Goal: Task Accomplishment & Management: Manage account settings

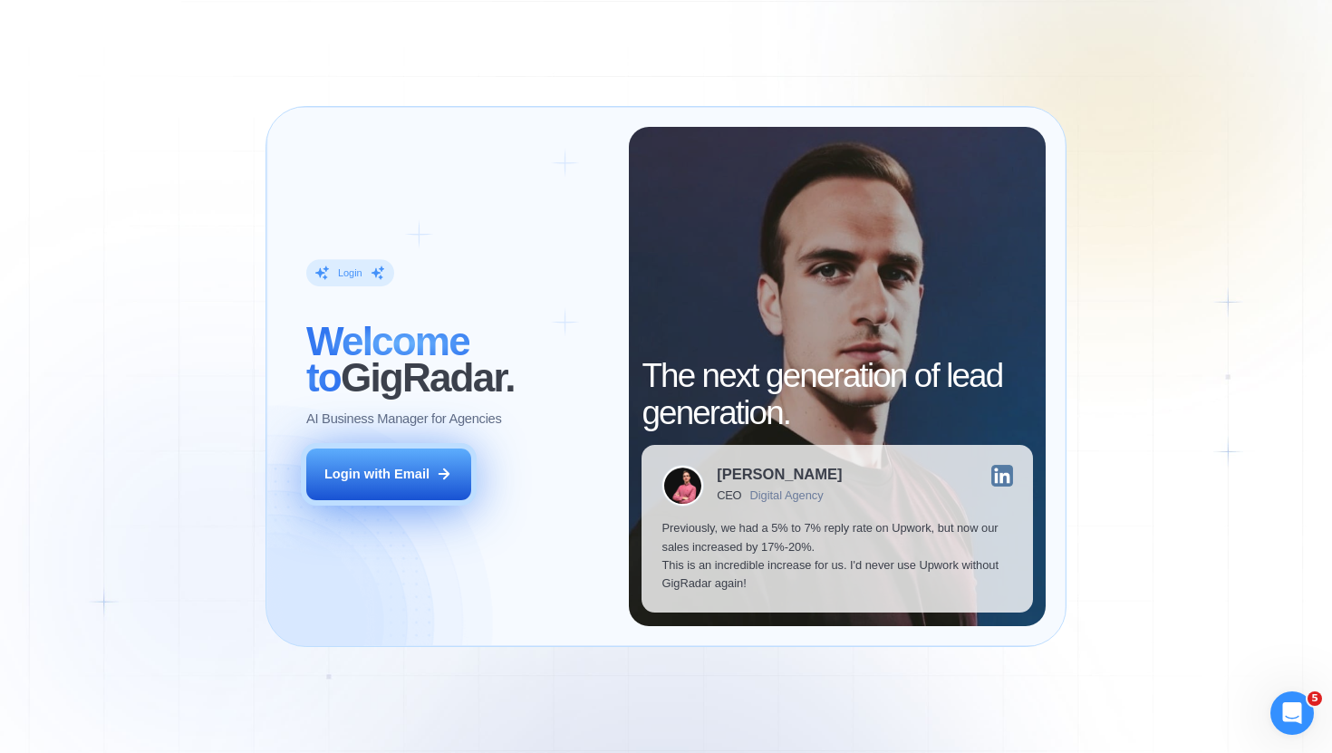
click at [374, 459] on button "Login with Email" at bounding box center [388, 475] width 165 height 52
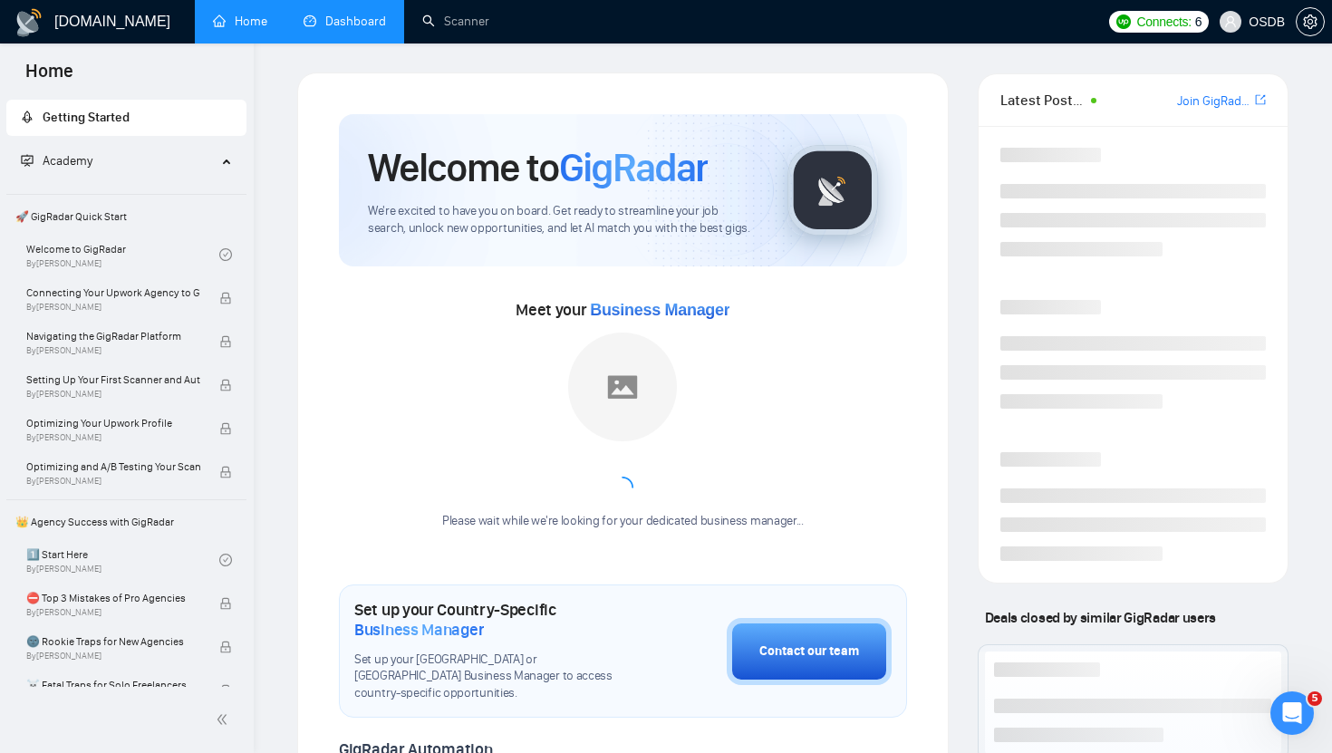
click at [305, 25] on link "Dashboard" at bounding box center [345, 21] width 82 height 15
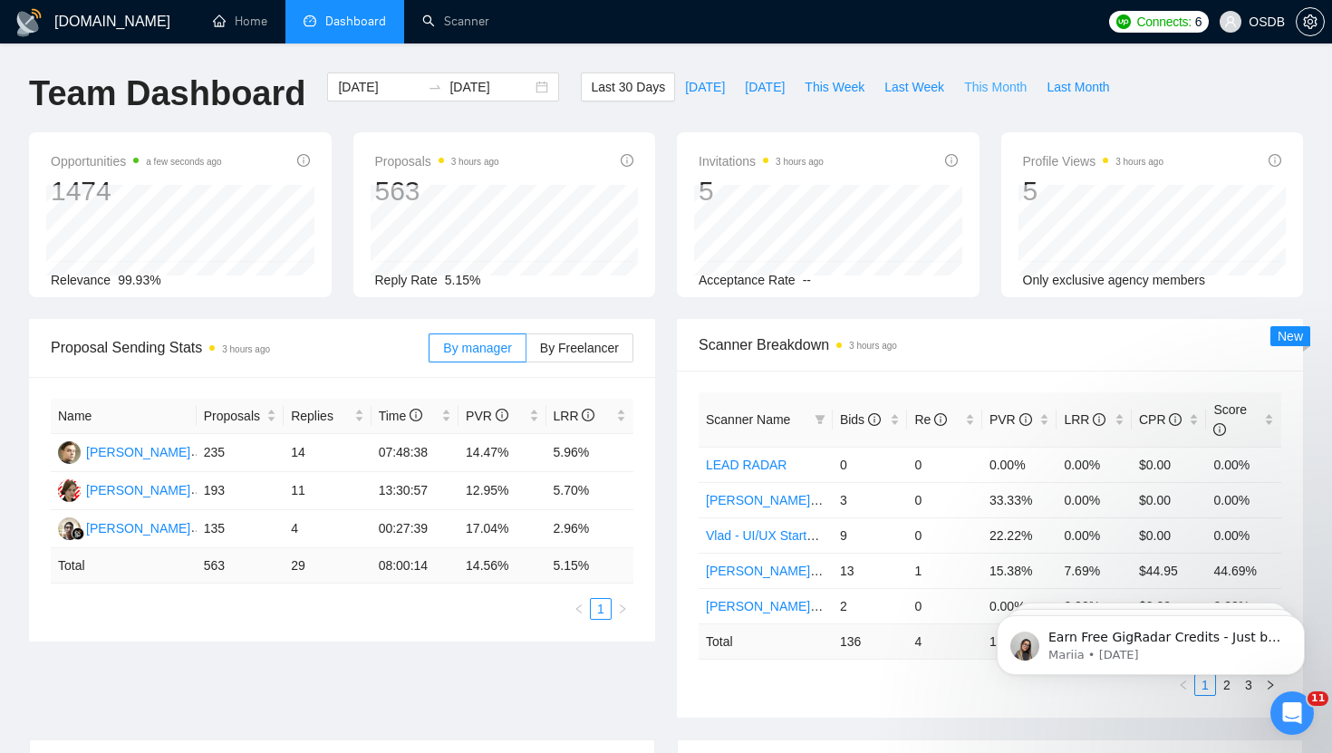
click at [1008, 95] on span "This Month" at bounding box center [995, 87] width 63 height 20
type input "[DATE]"
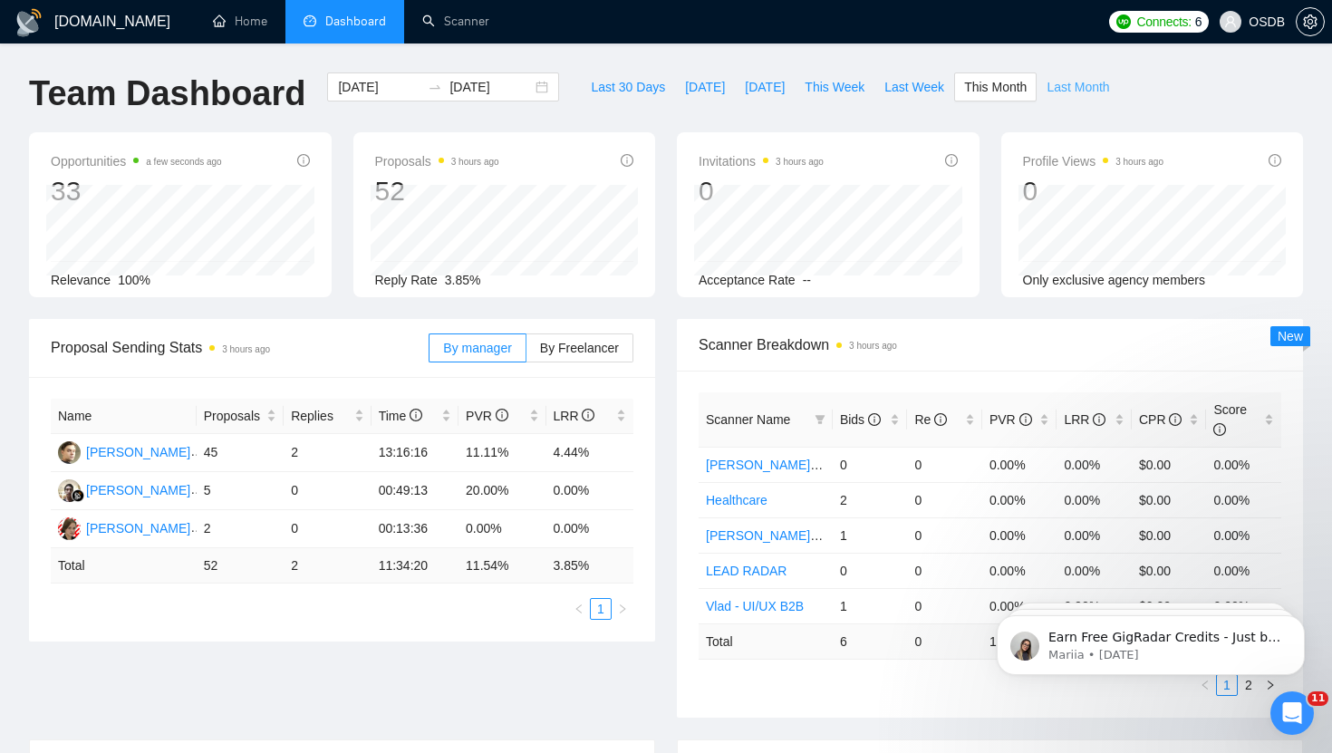
click at [1075, 87] on span "Last Month" at bounding box center [1078, 87] width 63 height 20
type input "[DATE]"
click at [626, 88] on span "Last 30 Days" at bounding box center [628, 87] width 74 height 20
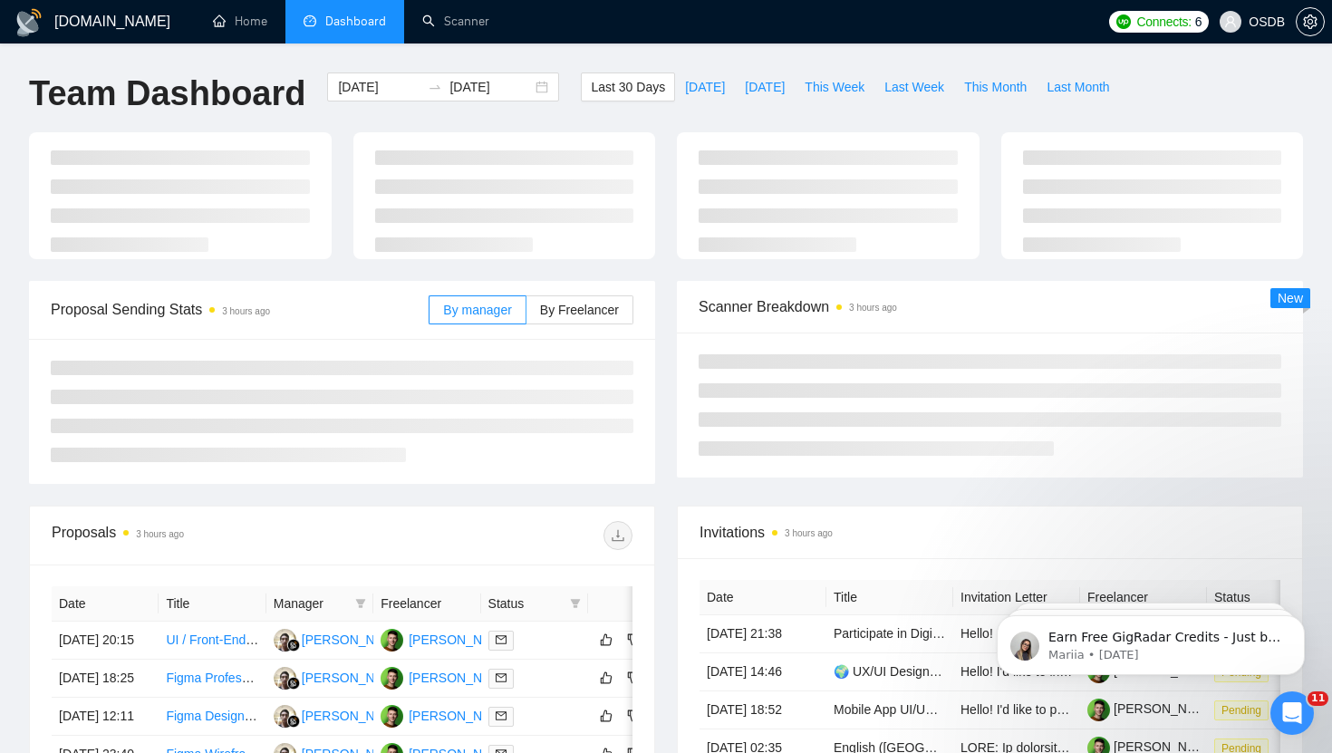
type input "[DATE]"
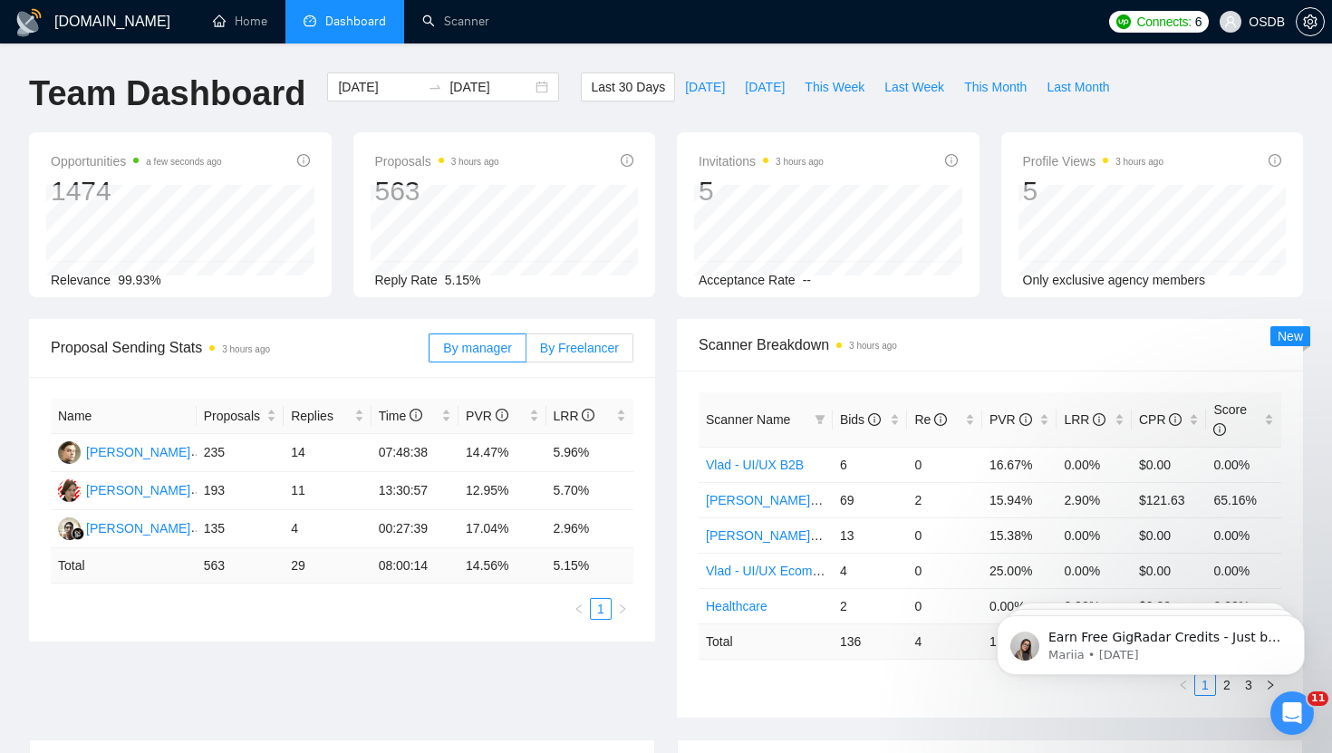
click at [563, 351] on span "By Freelancer" at bounding box center [579, 348] width 79 height 14
click at [526, 353] on input "By Freelancer" at bounding box center [526, 353] width 0 height 0
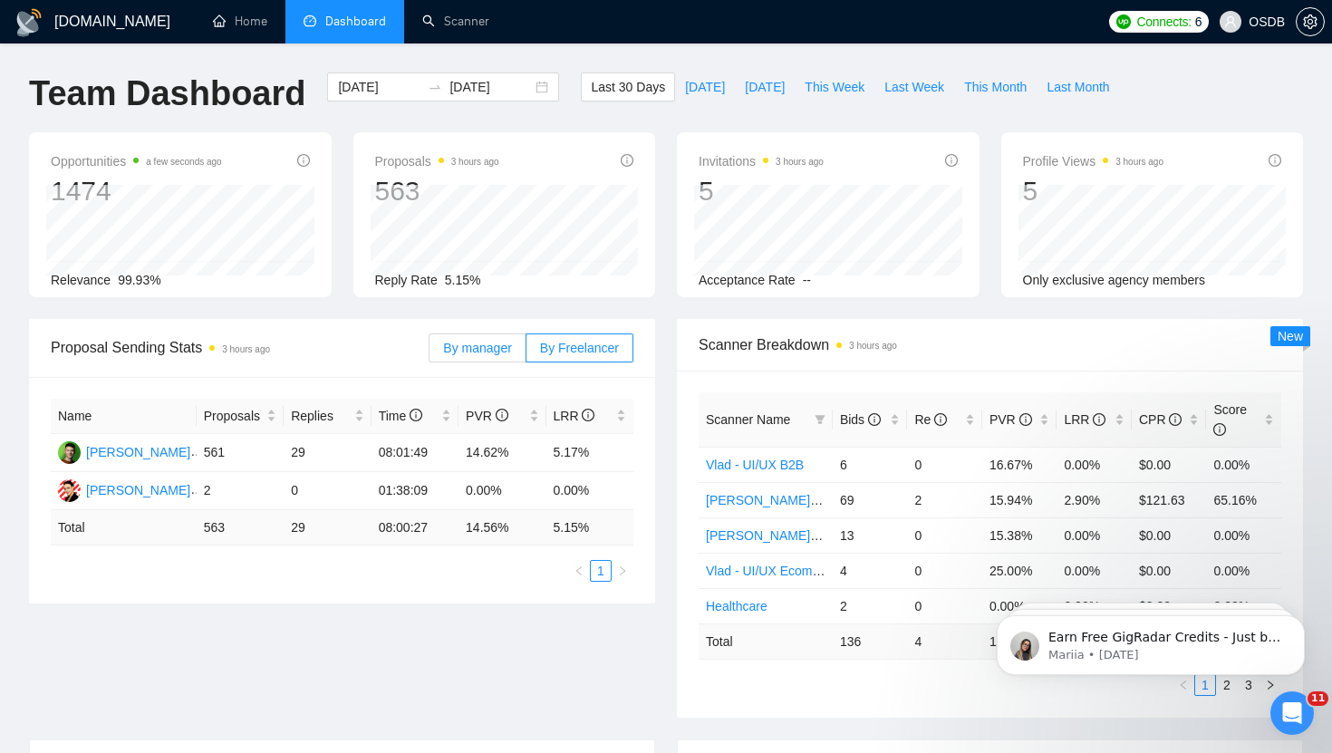
click at [477, 353] on span "By manager" at bounding box center [477, 348] width 68 height 14
click at [430, 353] on input "By manager" at bounding box center [430, 353] width 0 height 0
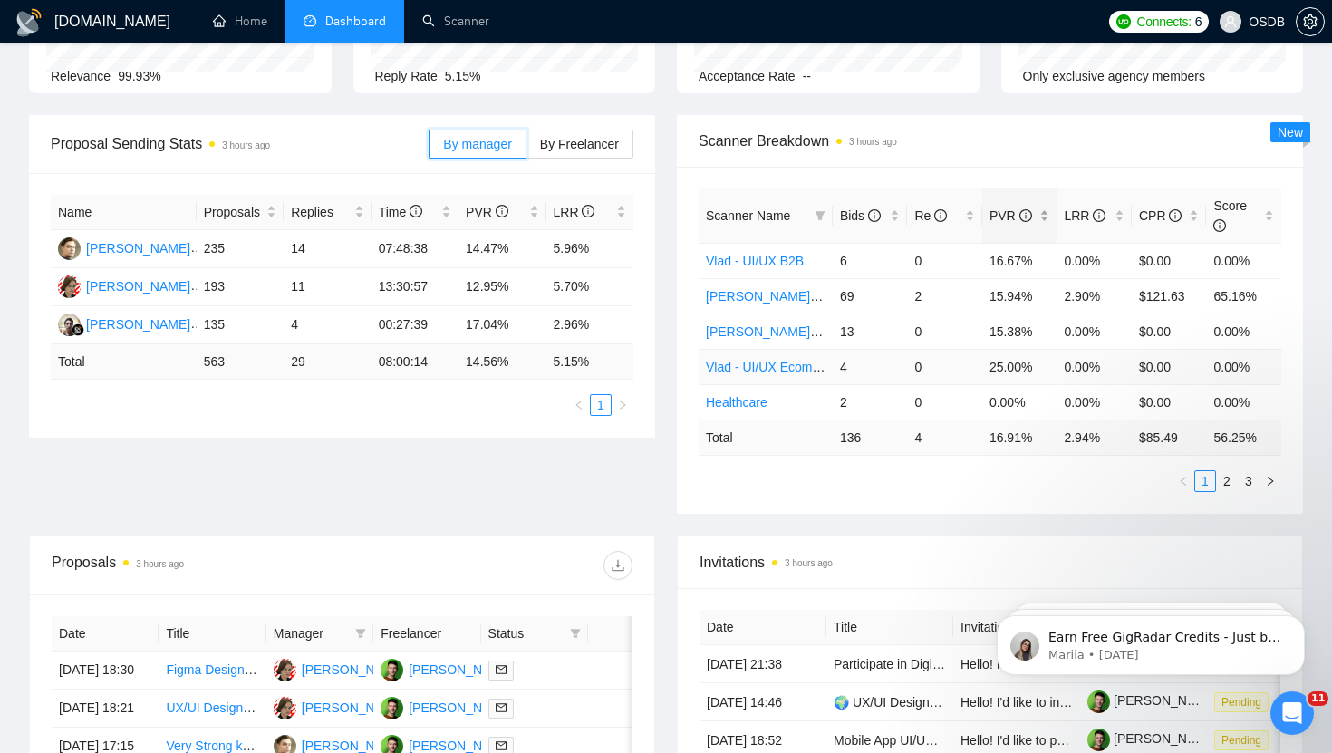
scroll to position [208, 0]
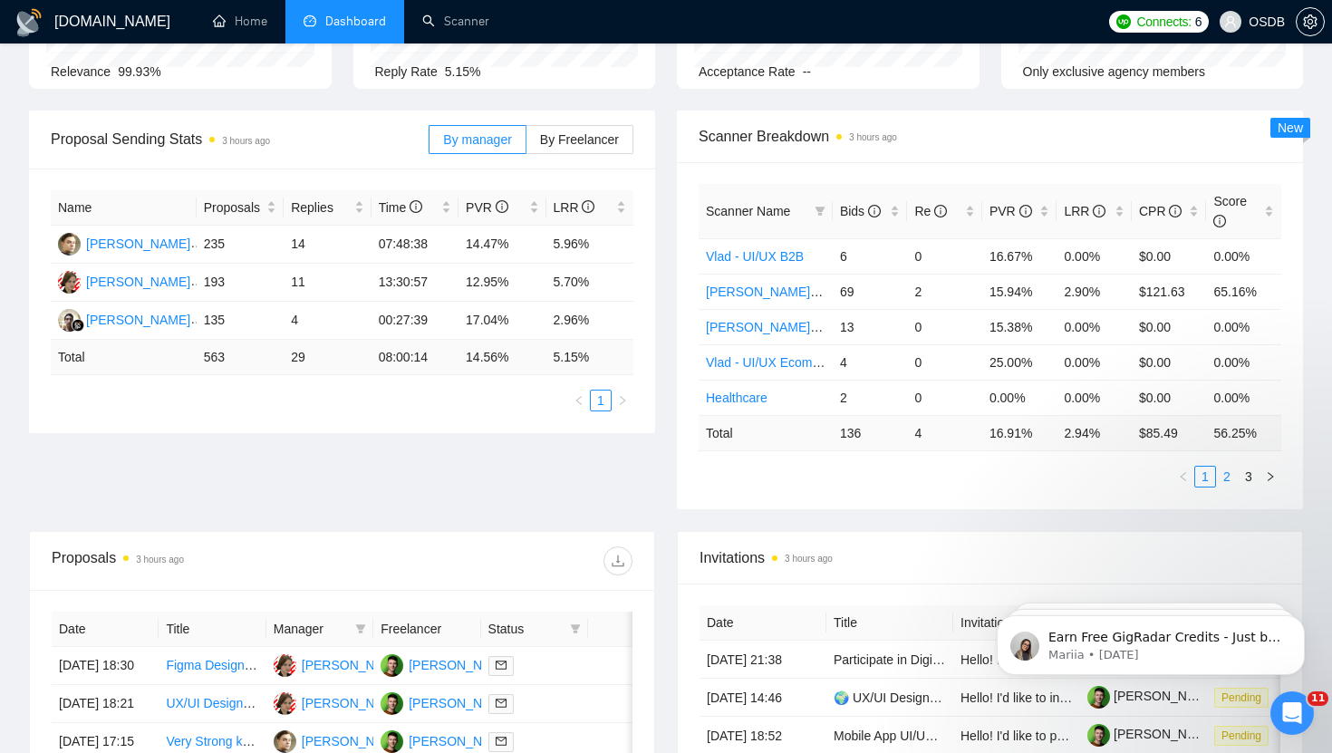
click at [1231, 475] on link "2" at bounding box center [1227, 477] width 20 height 20
click at [1246, 481] on link "3" at bounding box center [1249, 477] width 20 height 20
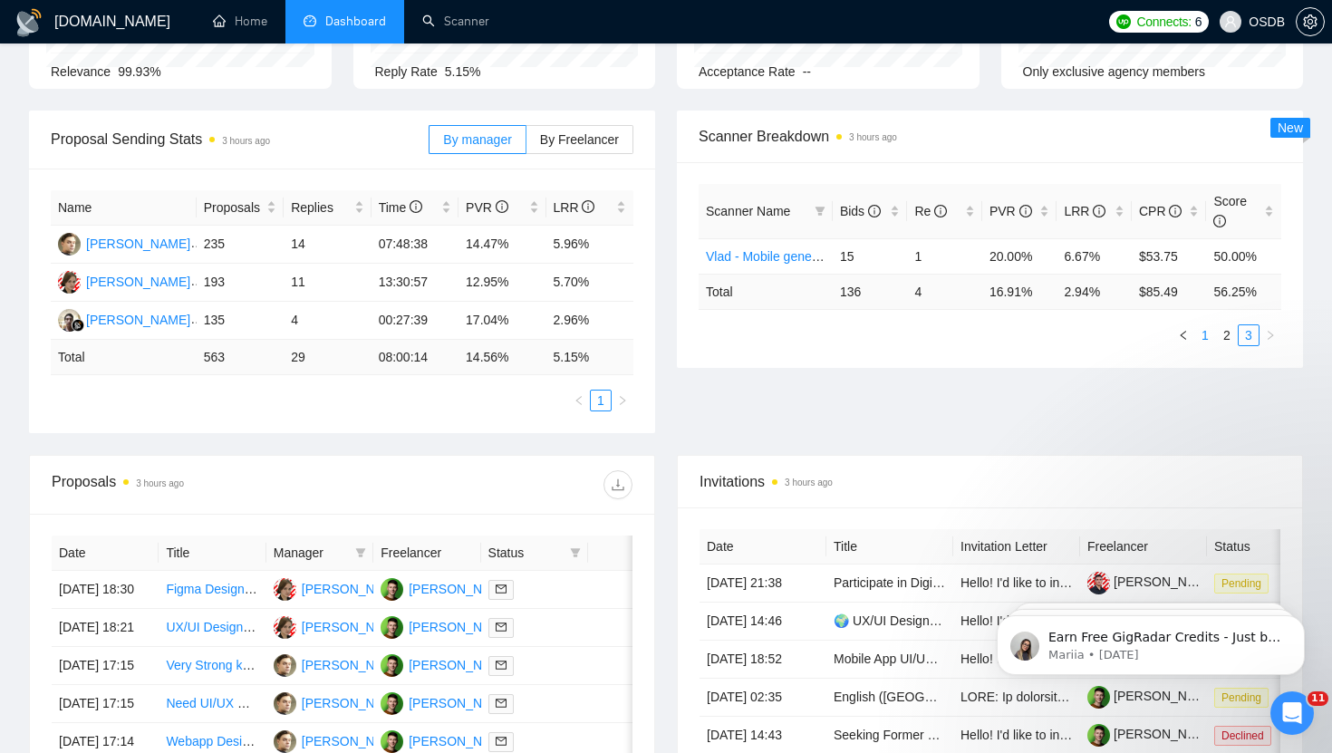
click at [1202, 334] on link "1" at bounding box center [1205, 335] width 20 height 20
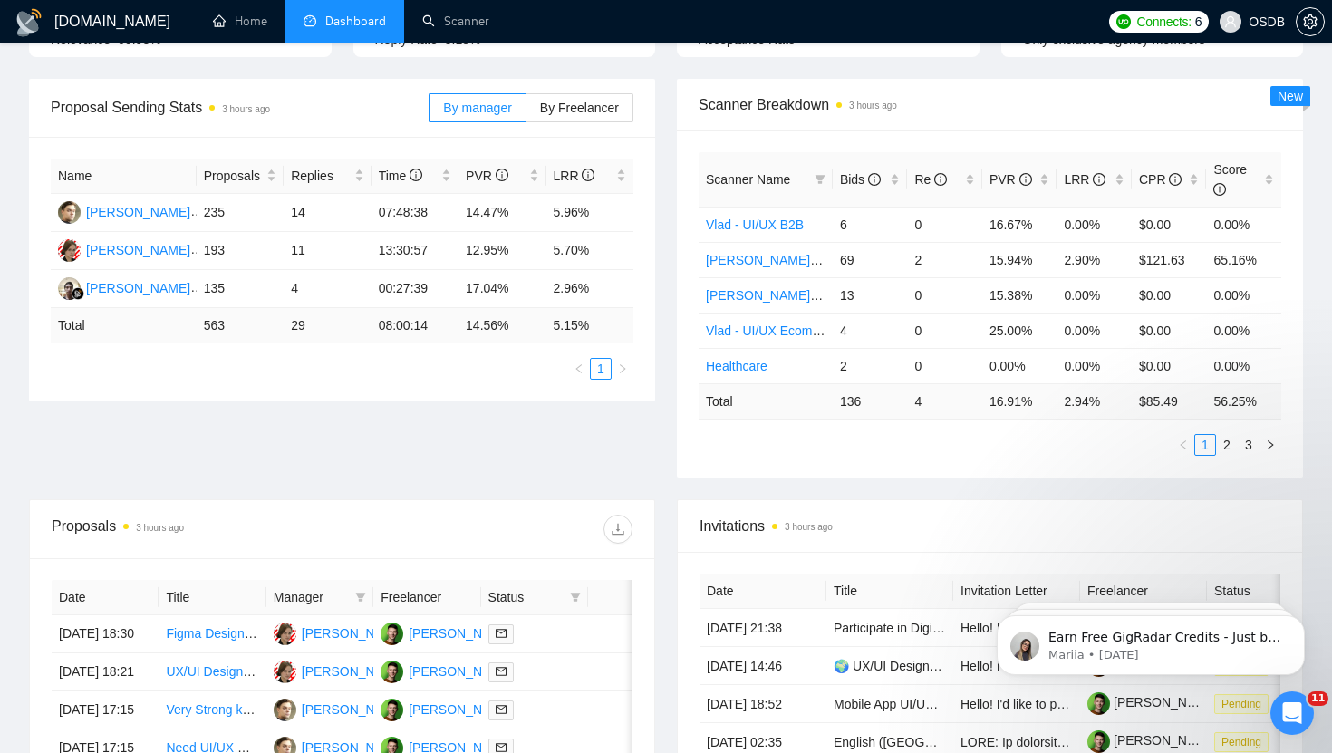
scroll to position [0, 0]
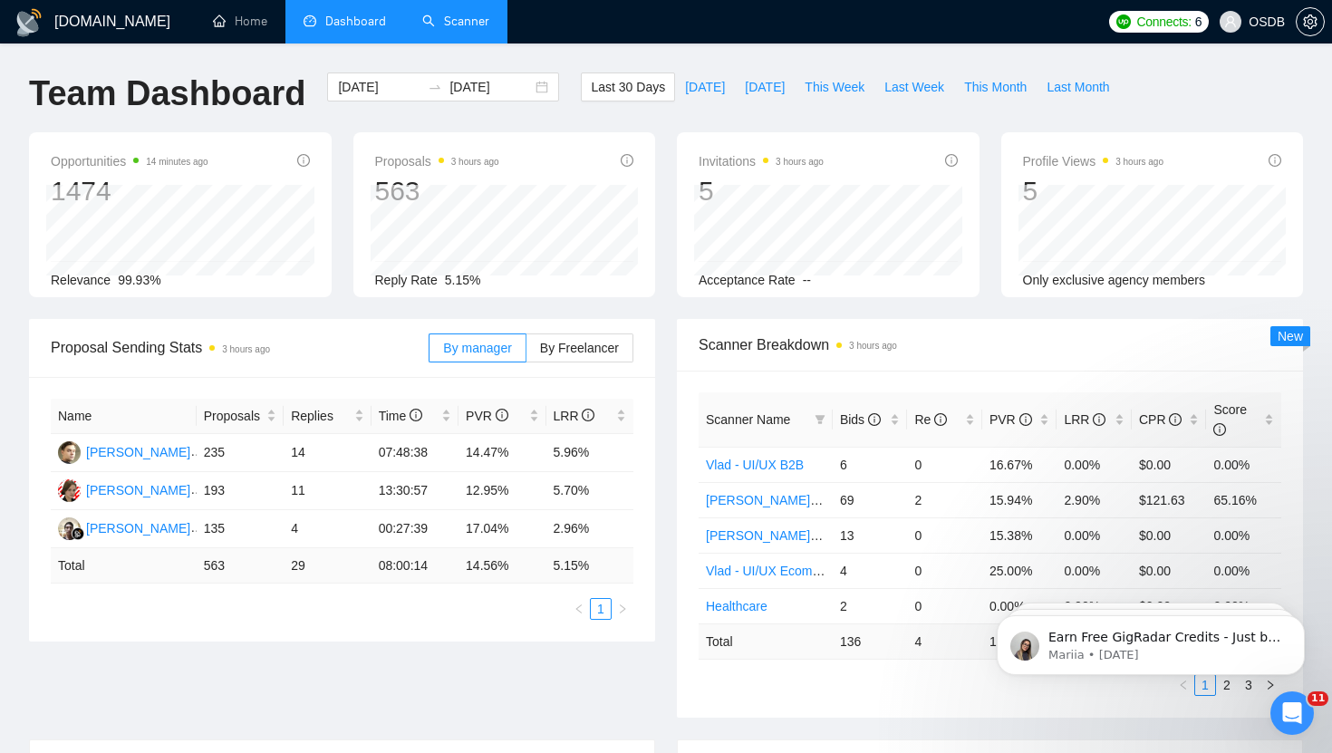
click at [483, 24] on link "Scanner" at bounding box center [455, 21] width 67 height 15
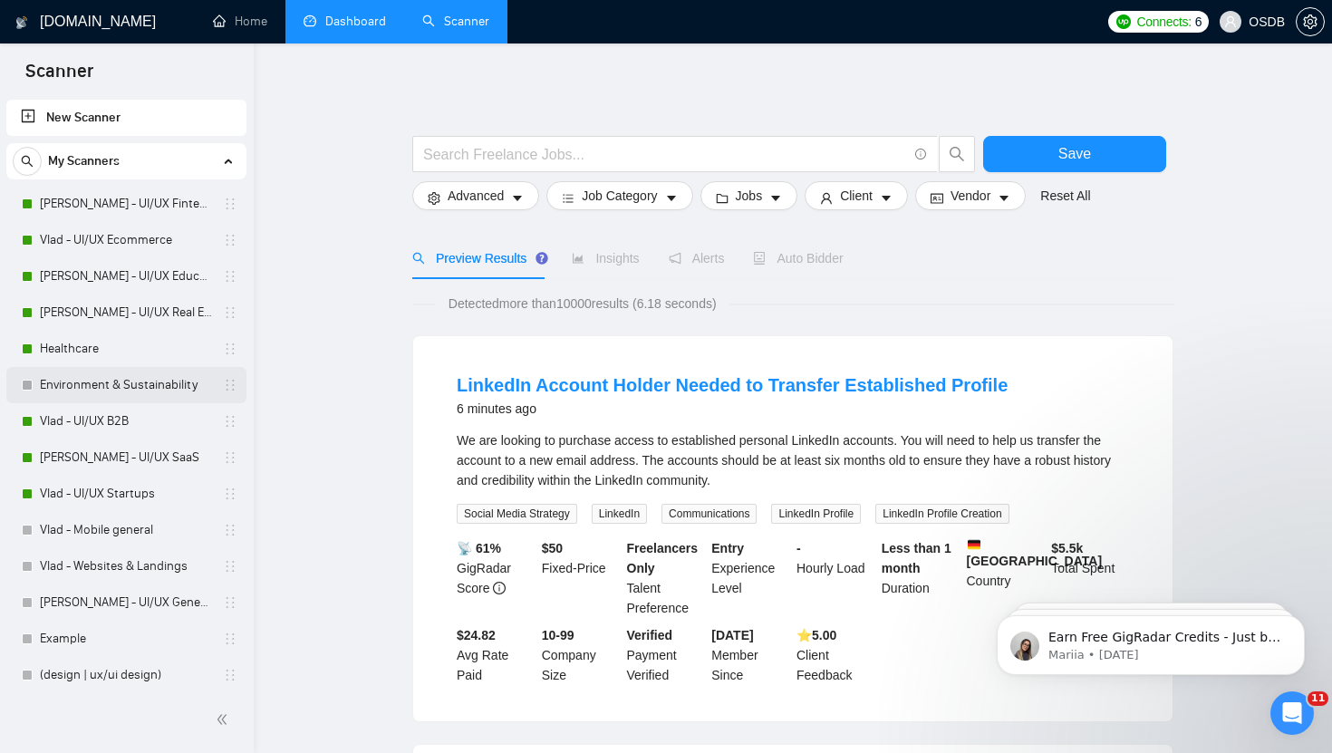
click at [45, 376] on link "Environment & Sustainability" at bounding box center [126, 385] width 172 height 36
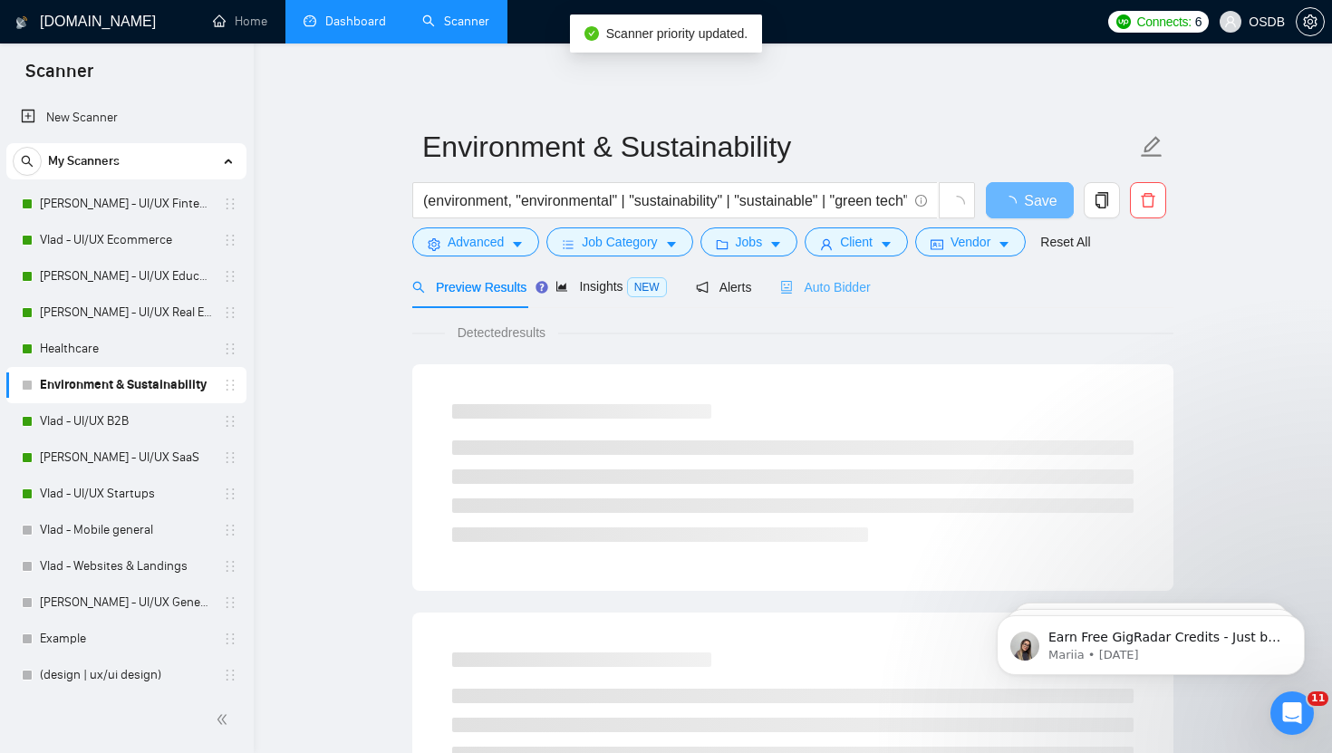
click at [843, 275] on div "Auto Bidder" at bounding box center [825, 287] width 90 height 43
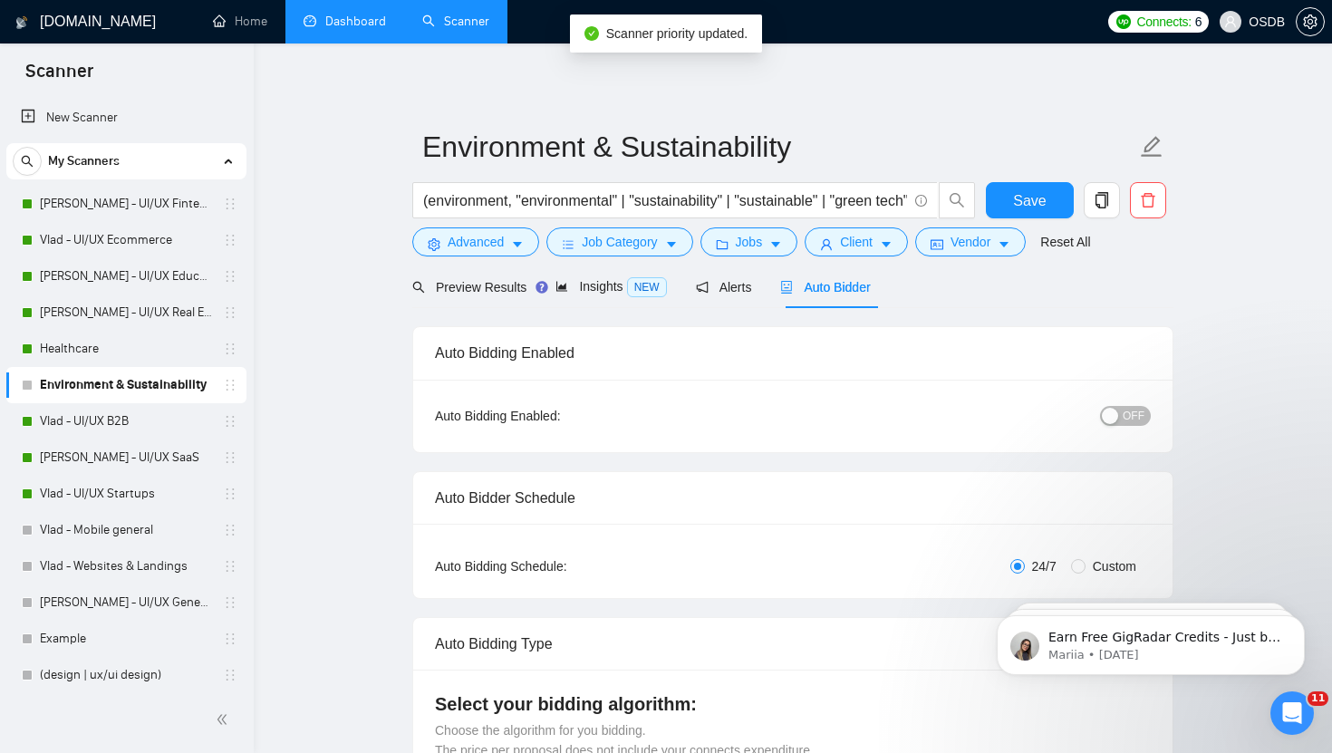
click at [1122, 406] on button "OFF" at bounding box center [1125, 416] width 51 height 20
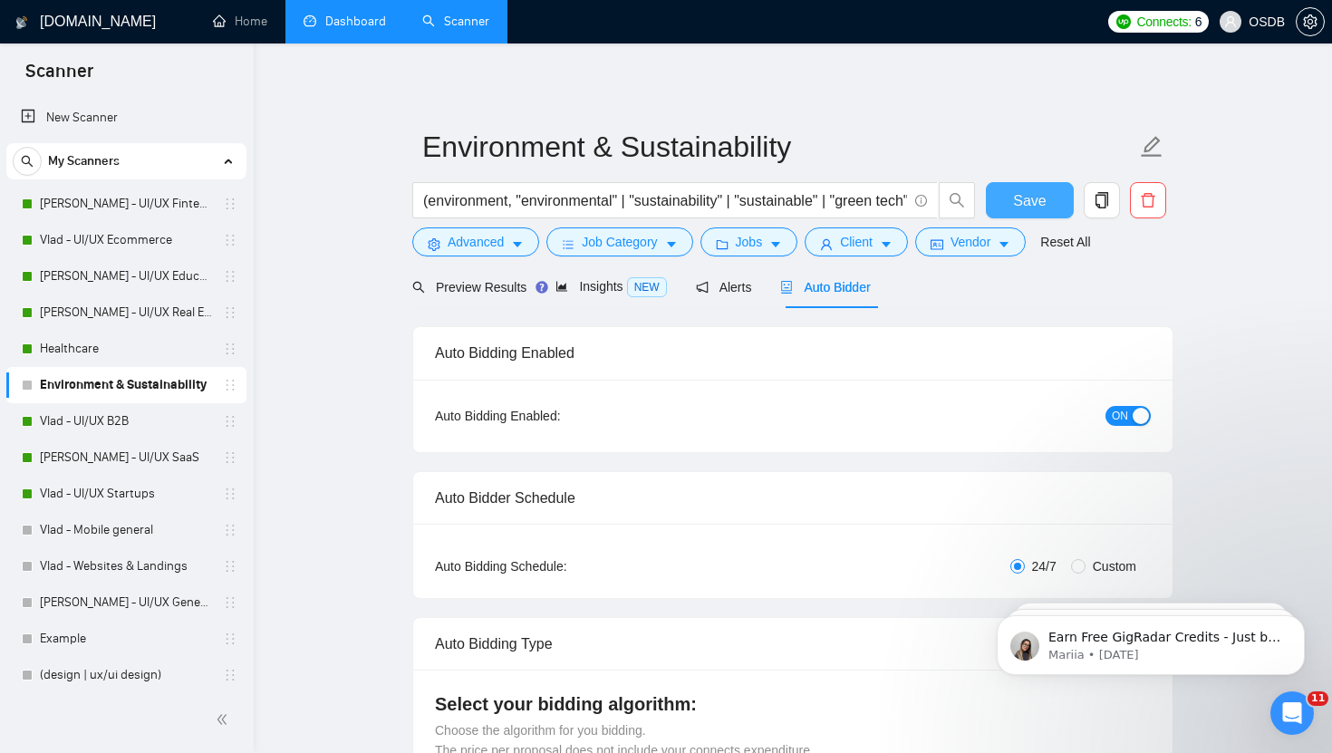
click at [1020, 208] on span "Save" at bounding box center [1029, 200] width 33 height 23
click at [117, 533] on link "Vlad - Mobile general" at bounding box center [126, 530] width 172 height 36
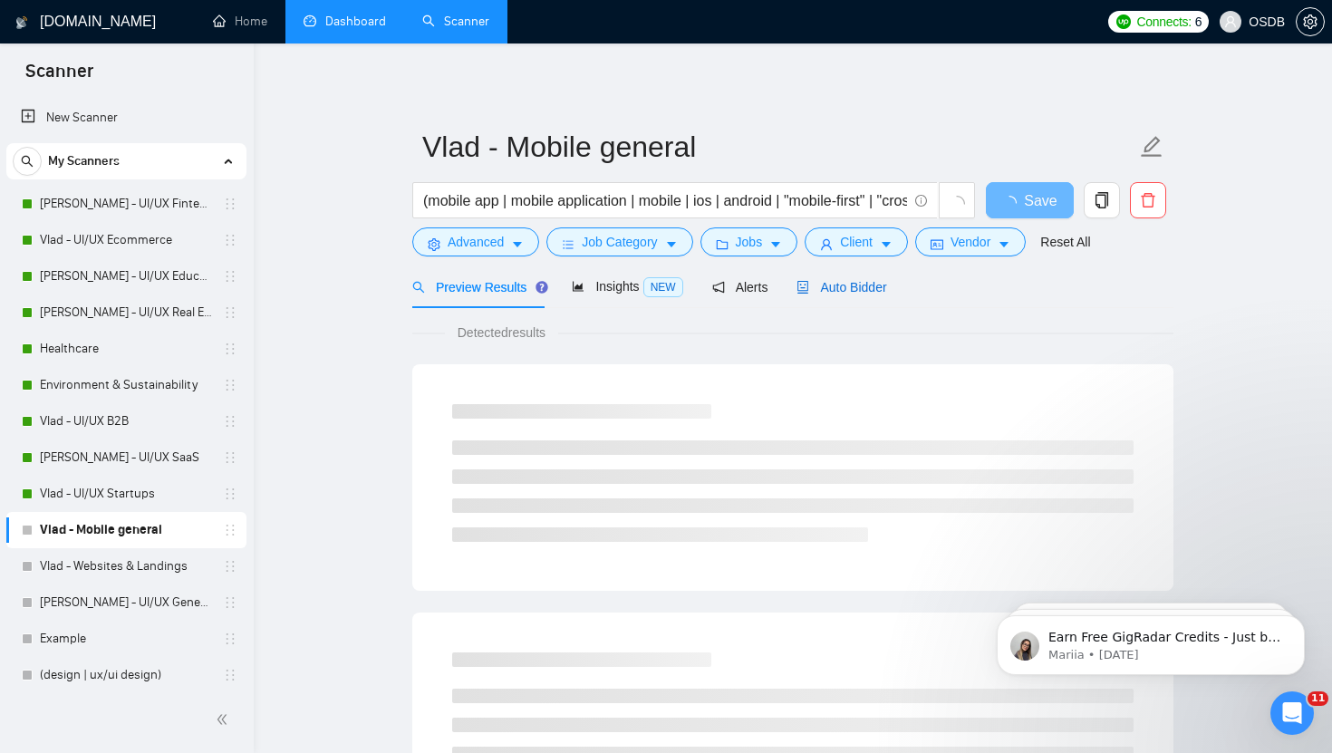
click at [845, 291] on span "Auto Bidder" at bounding box center [842, 287] width 90 height 14
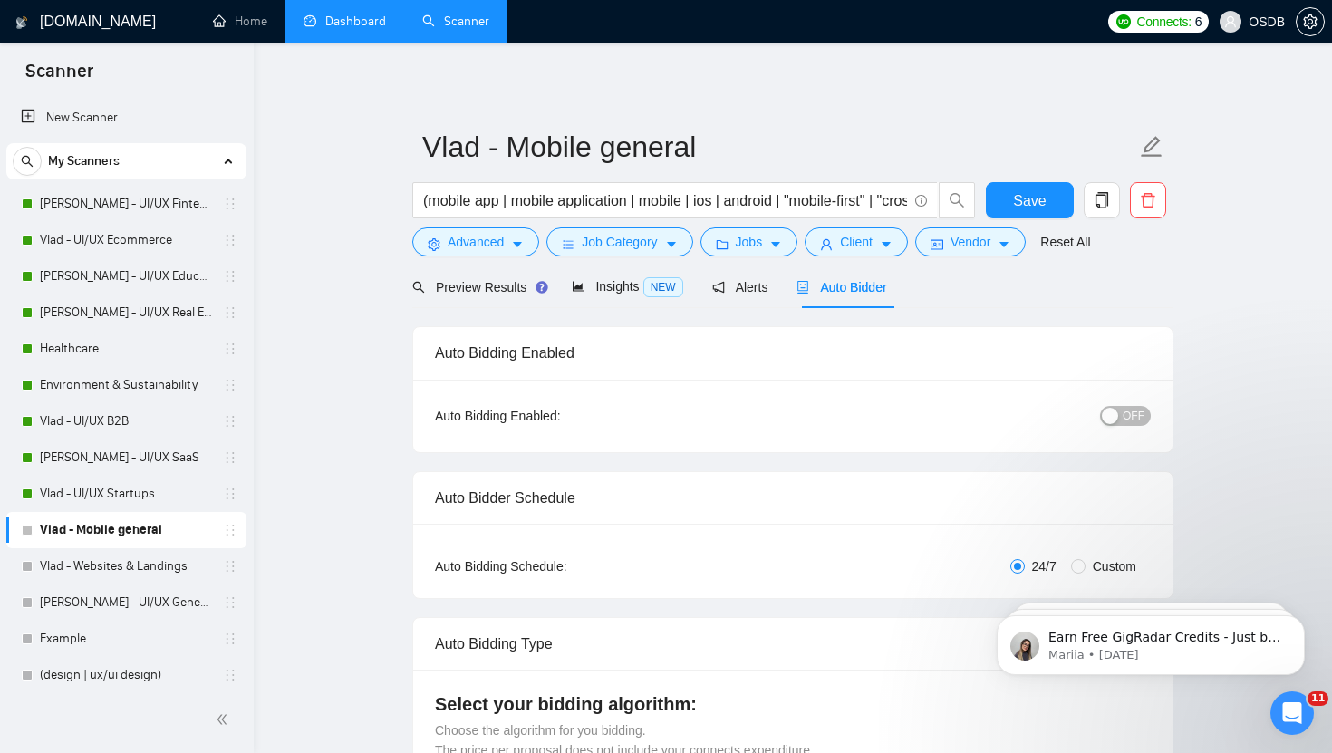
click at [1127, 410] on span "OFF" at bounding box center [1134, 416] width 22 height 20
click at [1021, 191] on span "Save" at bounding box center [1029, 200] width 33 height 23
click at [131, 575] on link "Vlad - Websites & Landings" at bounding box center [126, 566] width 172 height 36
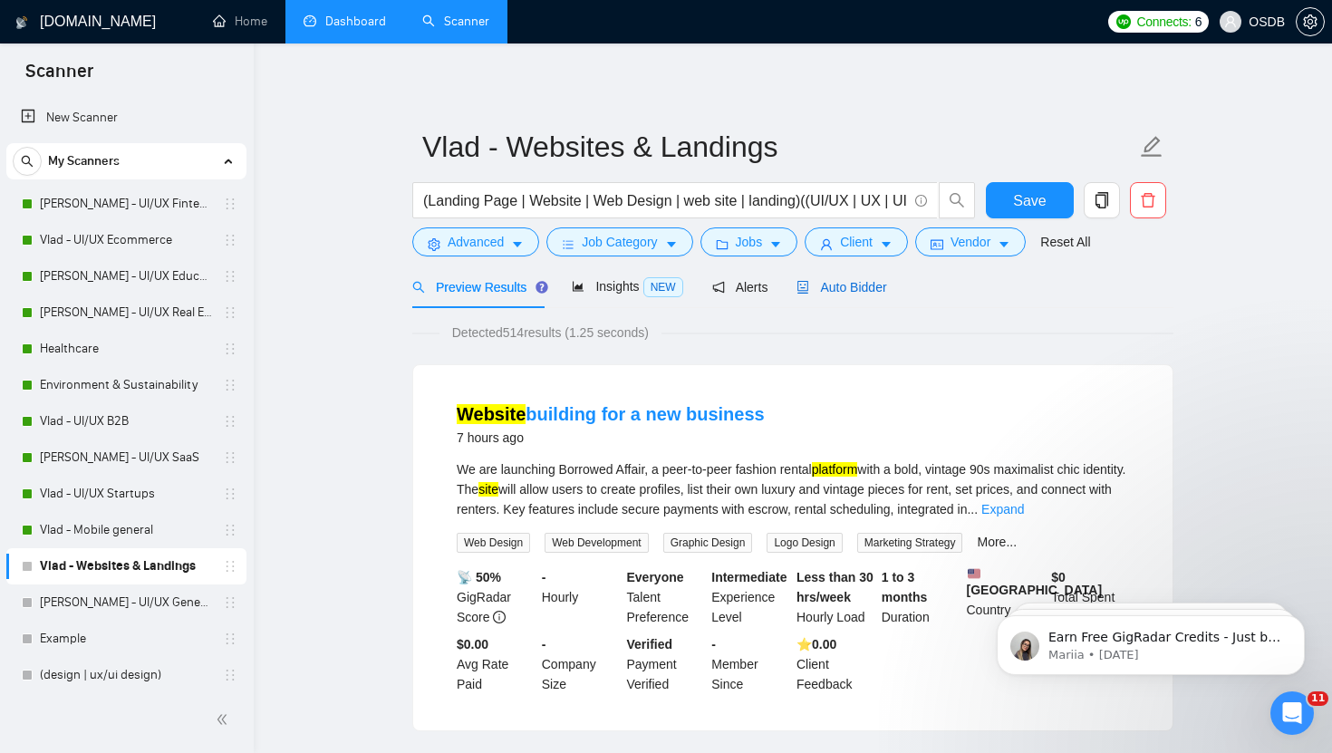
click at [845, 280] on span "Auto Bidder" at bounding box center [842, 287] width 90 height 14
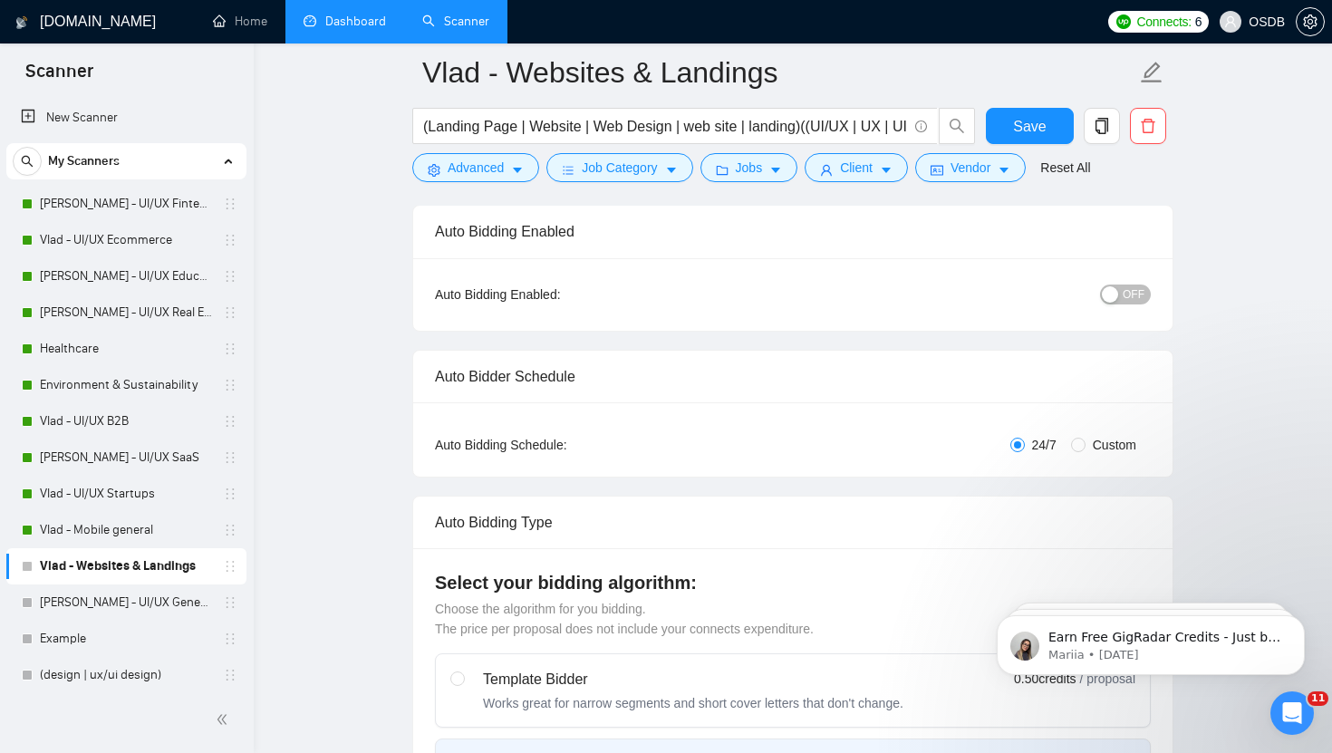
scroll to position [130, 0]
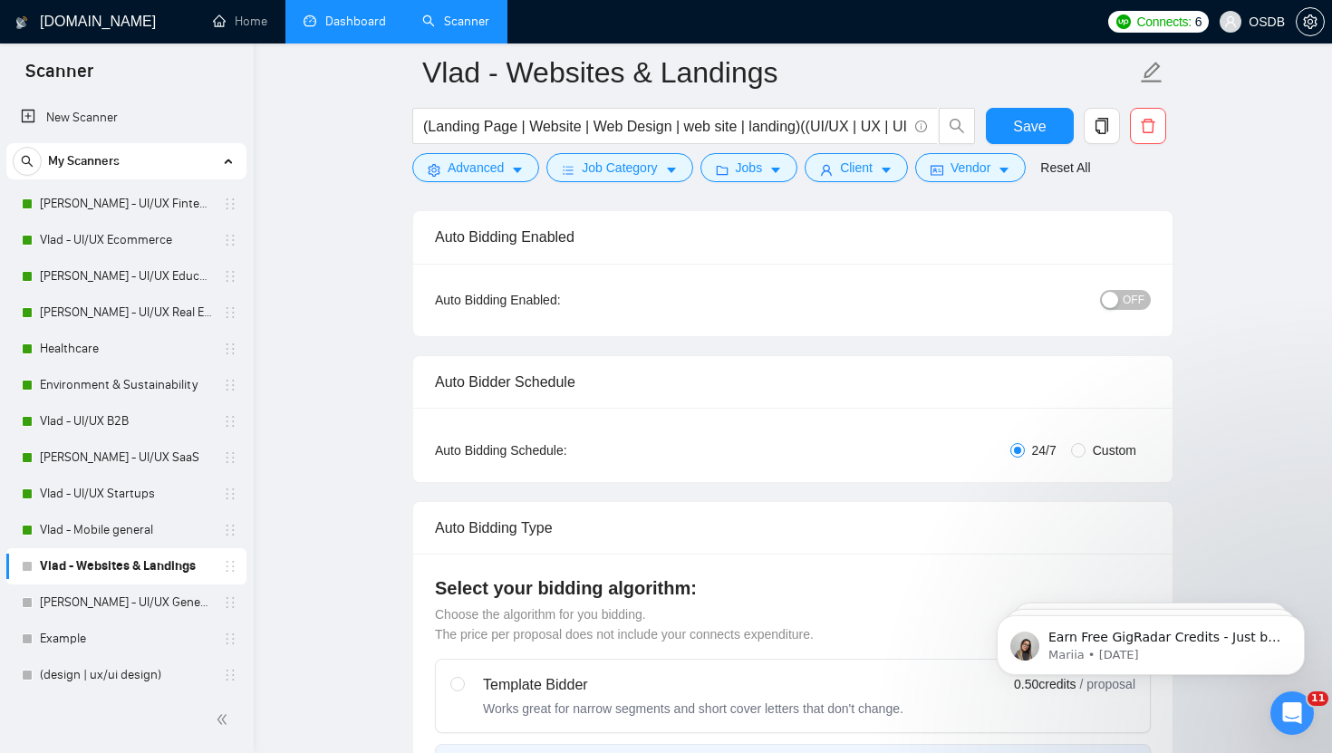
click at [1119, 285] on div "OFF" at bounding box center [1032, 299] width 238 height 29
click at [1119, 297] on button "OFF" at bounding box center [1125, 300] width 51 height 20
click at [1012, 113] on button "Save" at bounding box center [1030, 126] width 88 height 36
click at [162, 597] on link "[PERSON_NAME] - UI/UX General" at bounding box center [126, 602] width 172 height 36
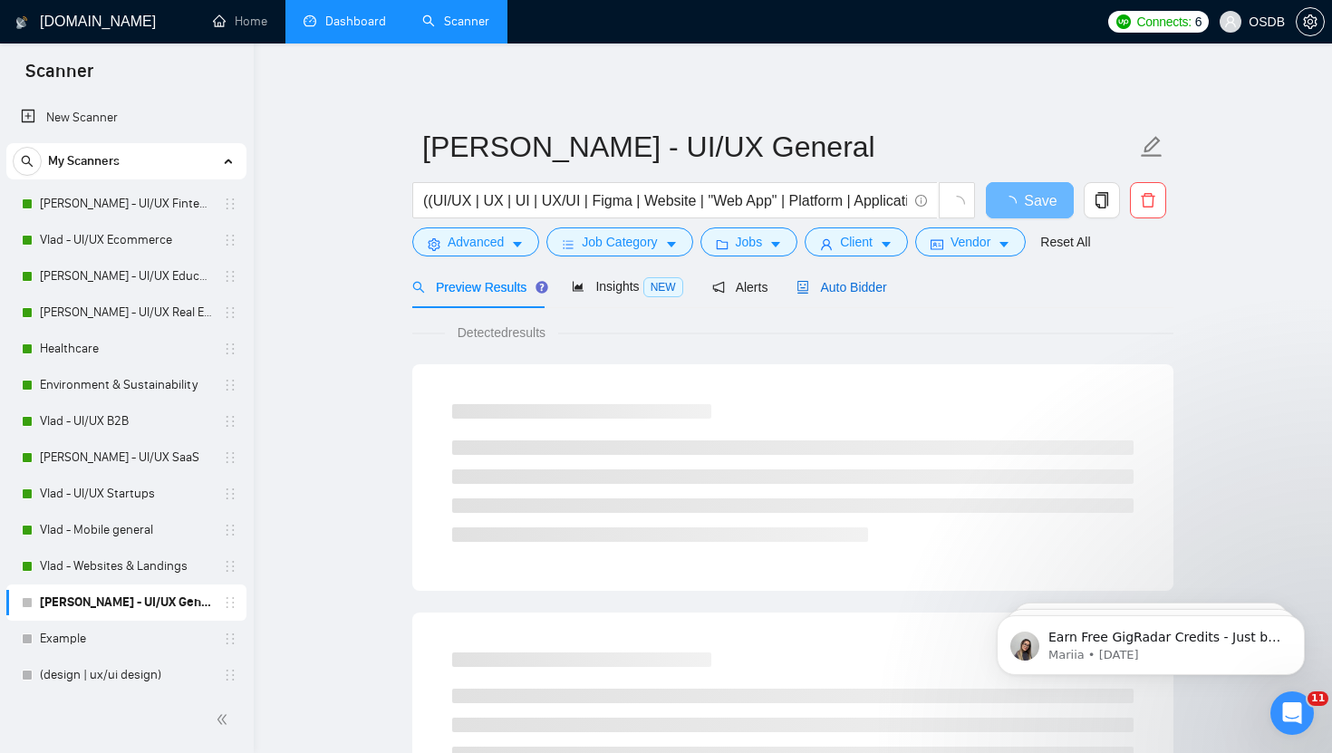
click at [874, 287] on span "Auto Bidder" at bounding box center [842, 287] width 90 height 14
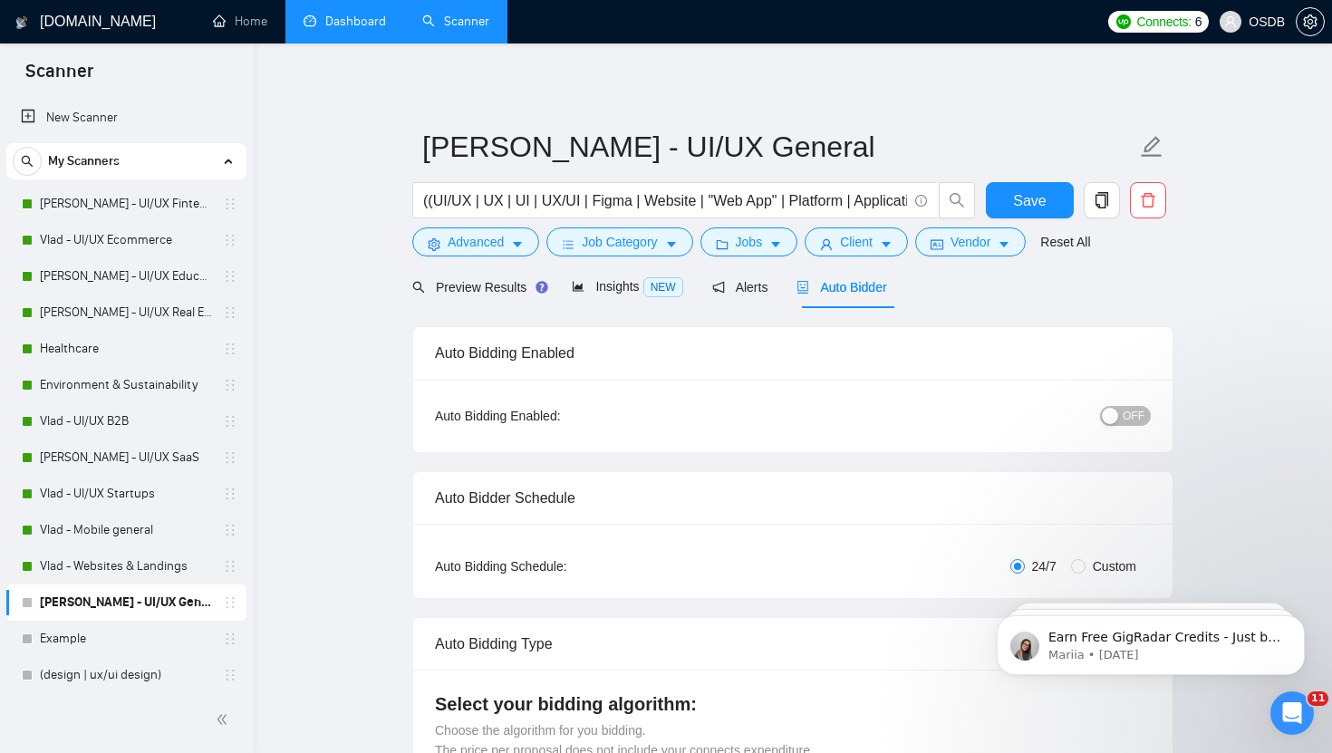
click at [1122, 416] on button "OFF" at bounding box center [1125, 416] width 51 height 20
click at [1021, 189] on span "Save" at bounding box center [1029, 200] width 33 height 23
click at [337, 23] on link "Dashboard" at bounding box center [345, 21] width 82 height 15
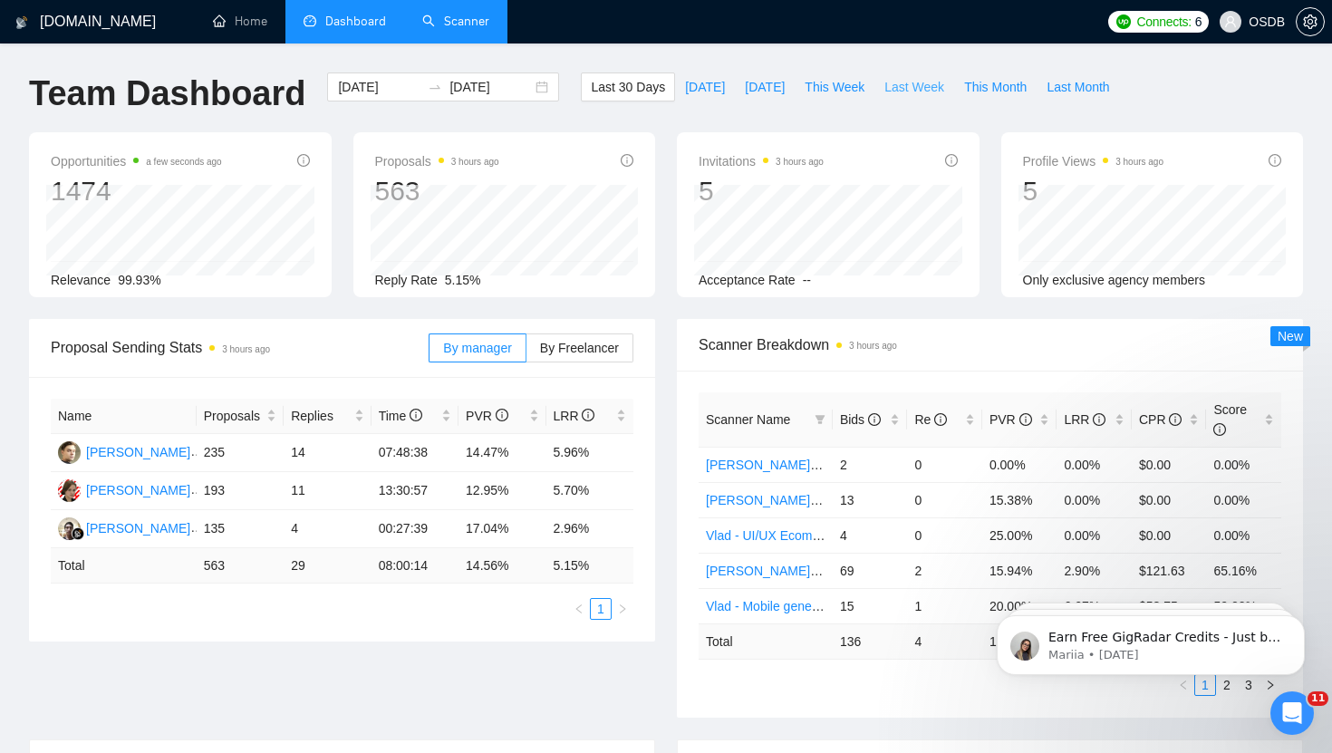
click at [900, 85] on span "Last Week" at bounding box center [914, 87] width 60 height 20
type input "[DATE]"
